Goal: Task Accomplishment & Management: Complete application form

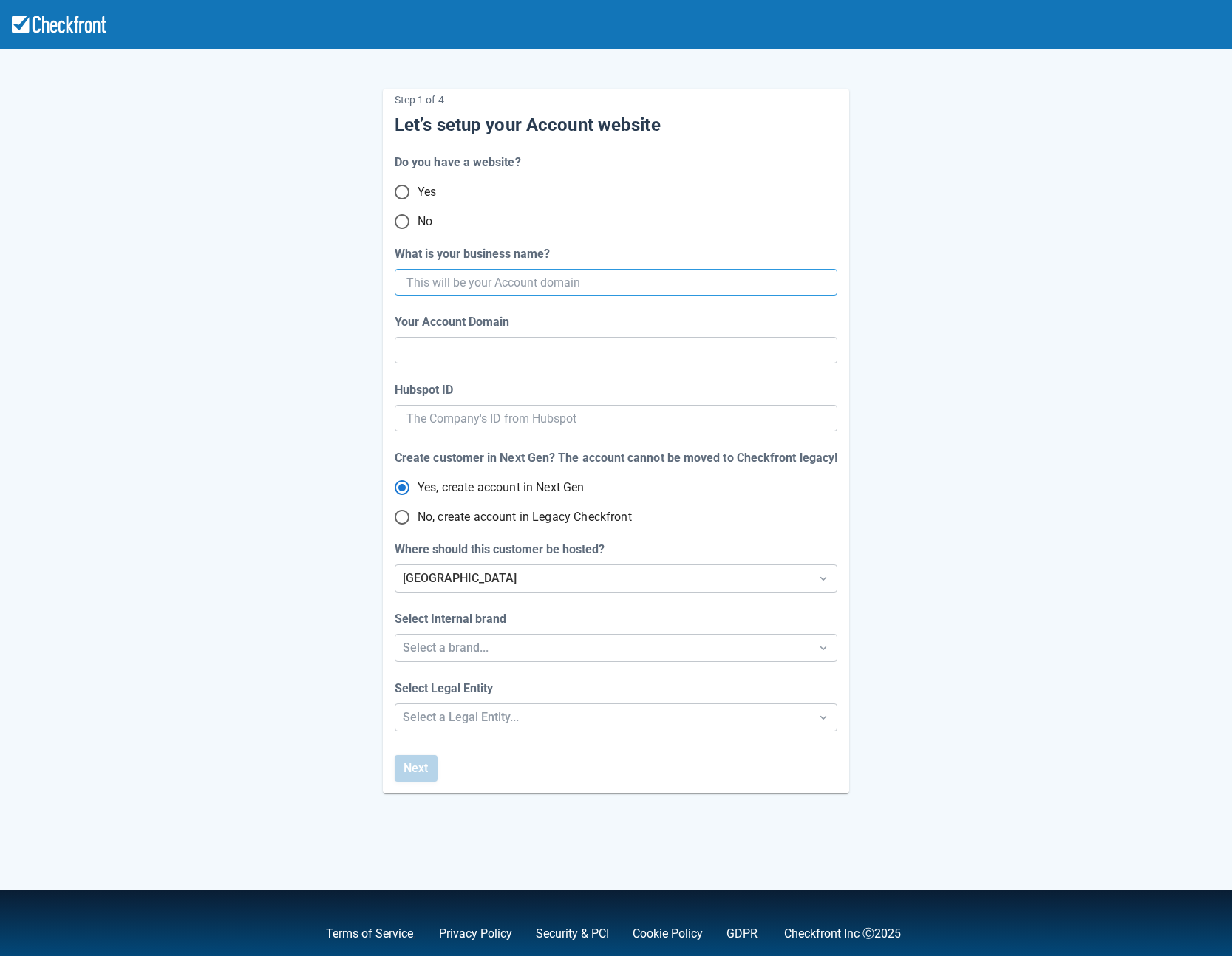
click at [421, 280] on input "What is your business name?" at bounding box center [614, 282] width 416 height 27
type input "sp"
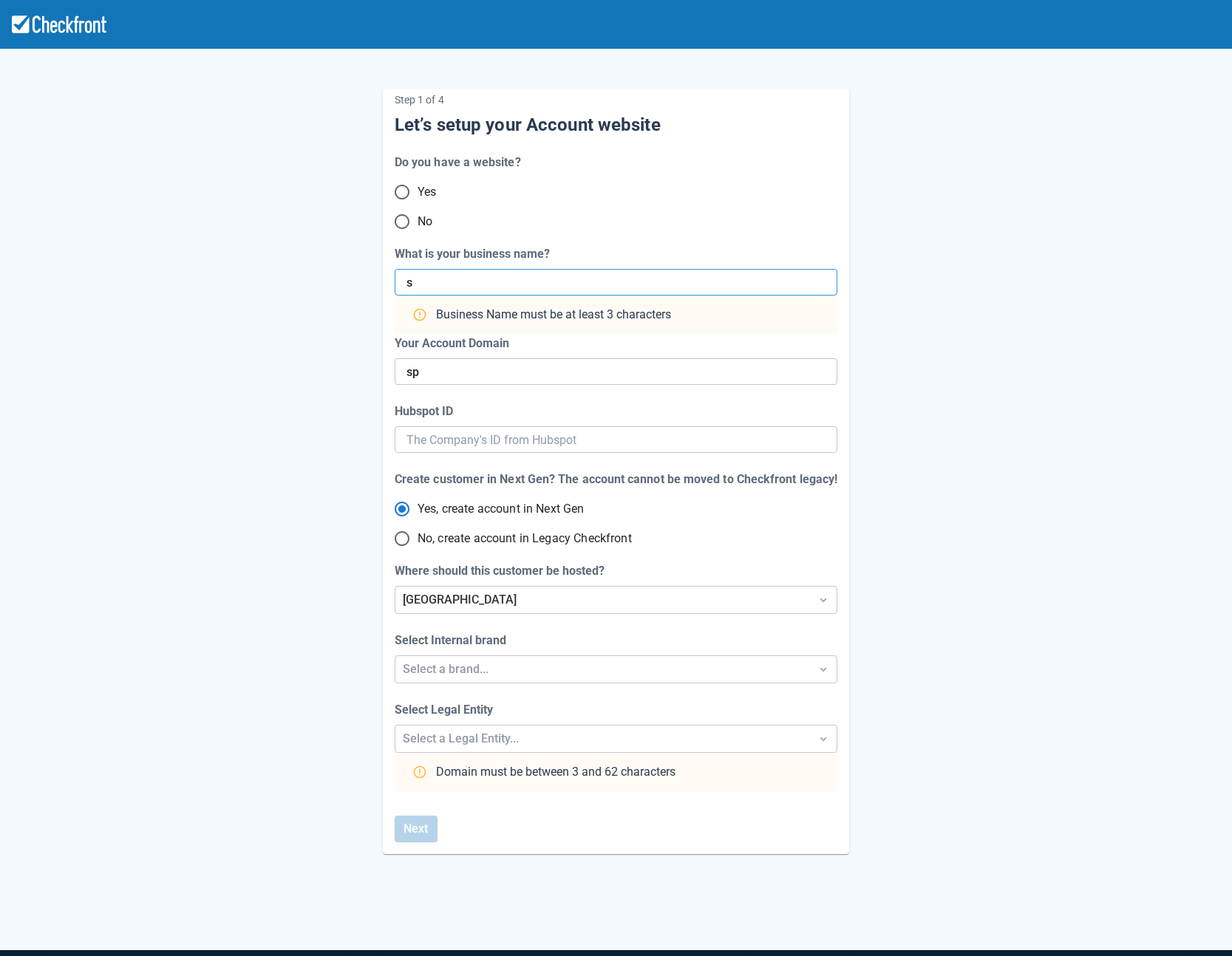
type input "se"
type input "sept"
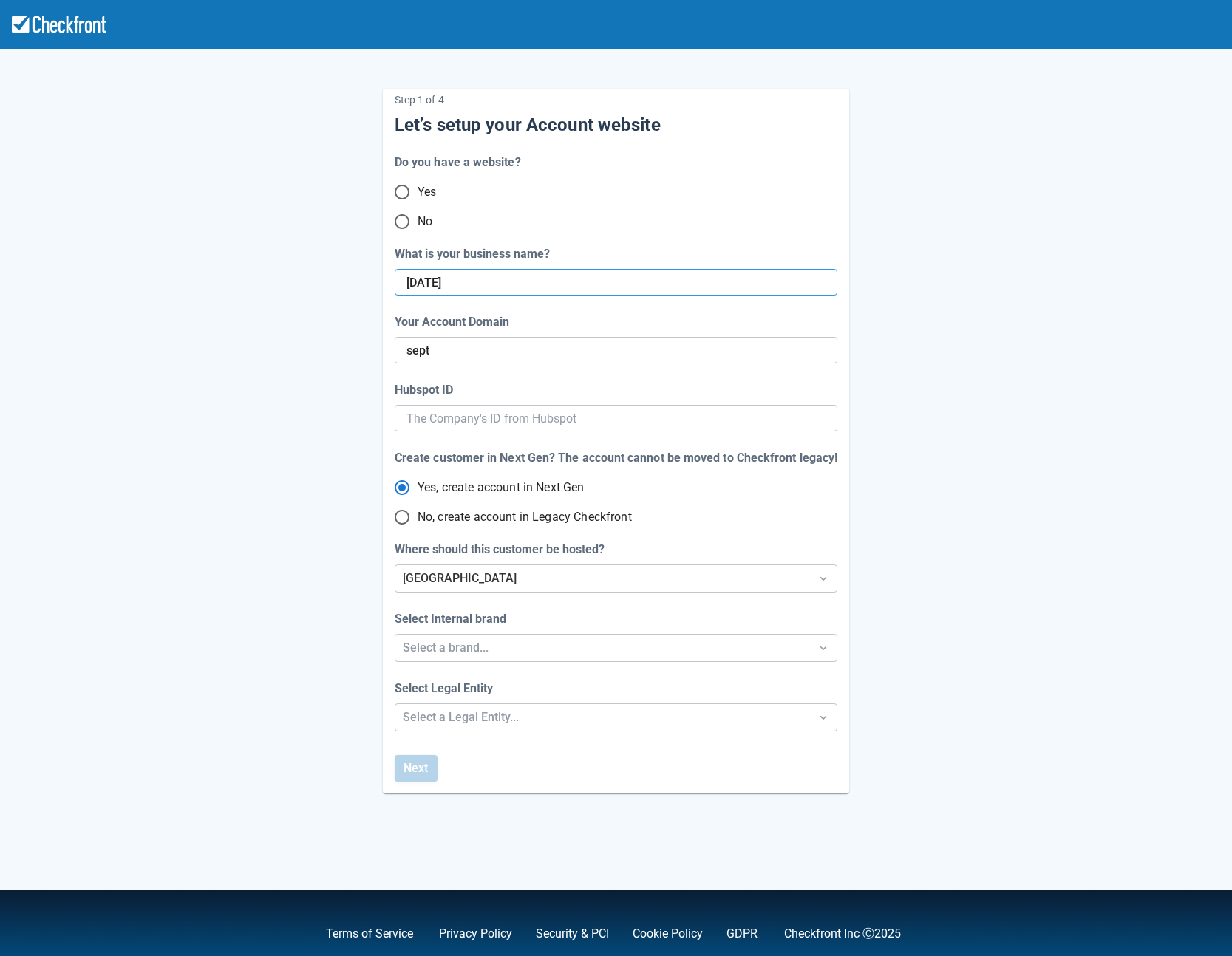
type input "[DATE]"
type input "sept-24"
type input "sept24str"
type input "sept-24-s"
type input "sept24stri"
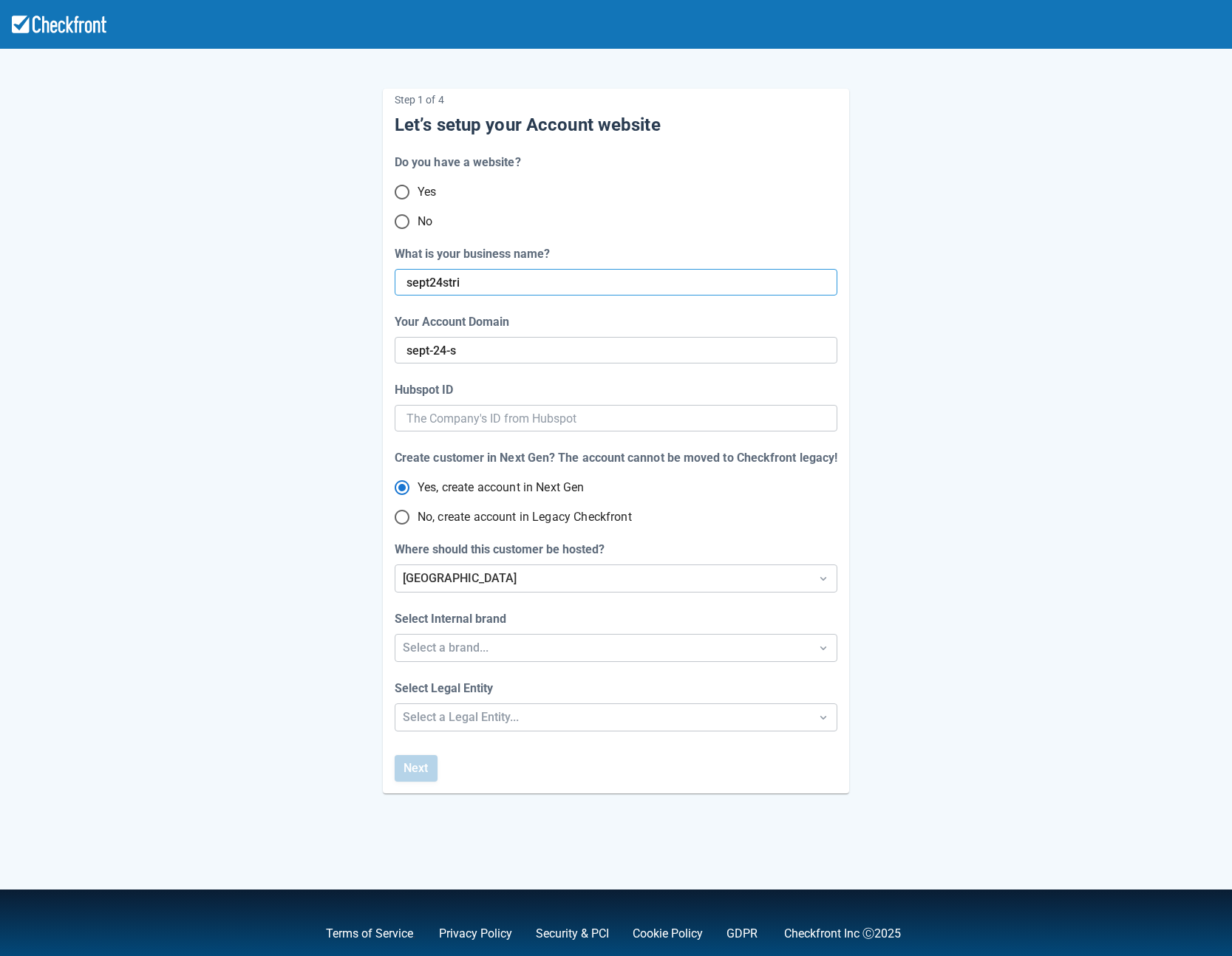
type input "sept-24-str"
type input "sept24stripe"
type input "sept-24-strip"
type input "sept24strip"
type input "sept-24-stripe"
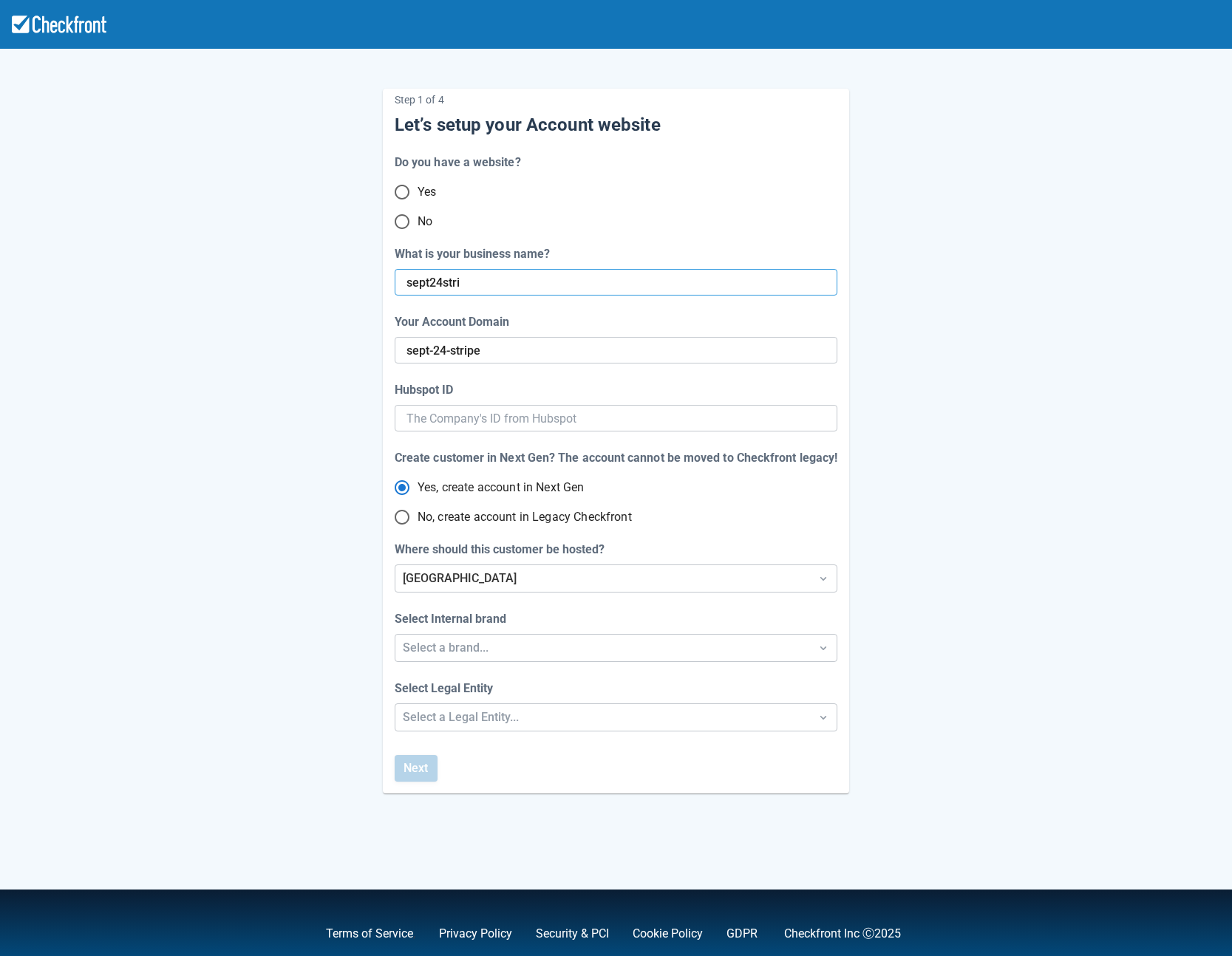
type input "sept24str"
type input "sept-24-strip"
type input "[DATE]"
type input "sept-24-stri"
type input "sept24s"
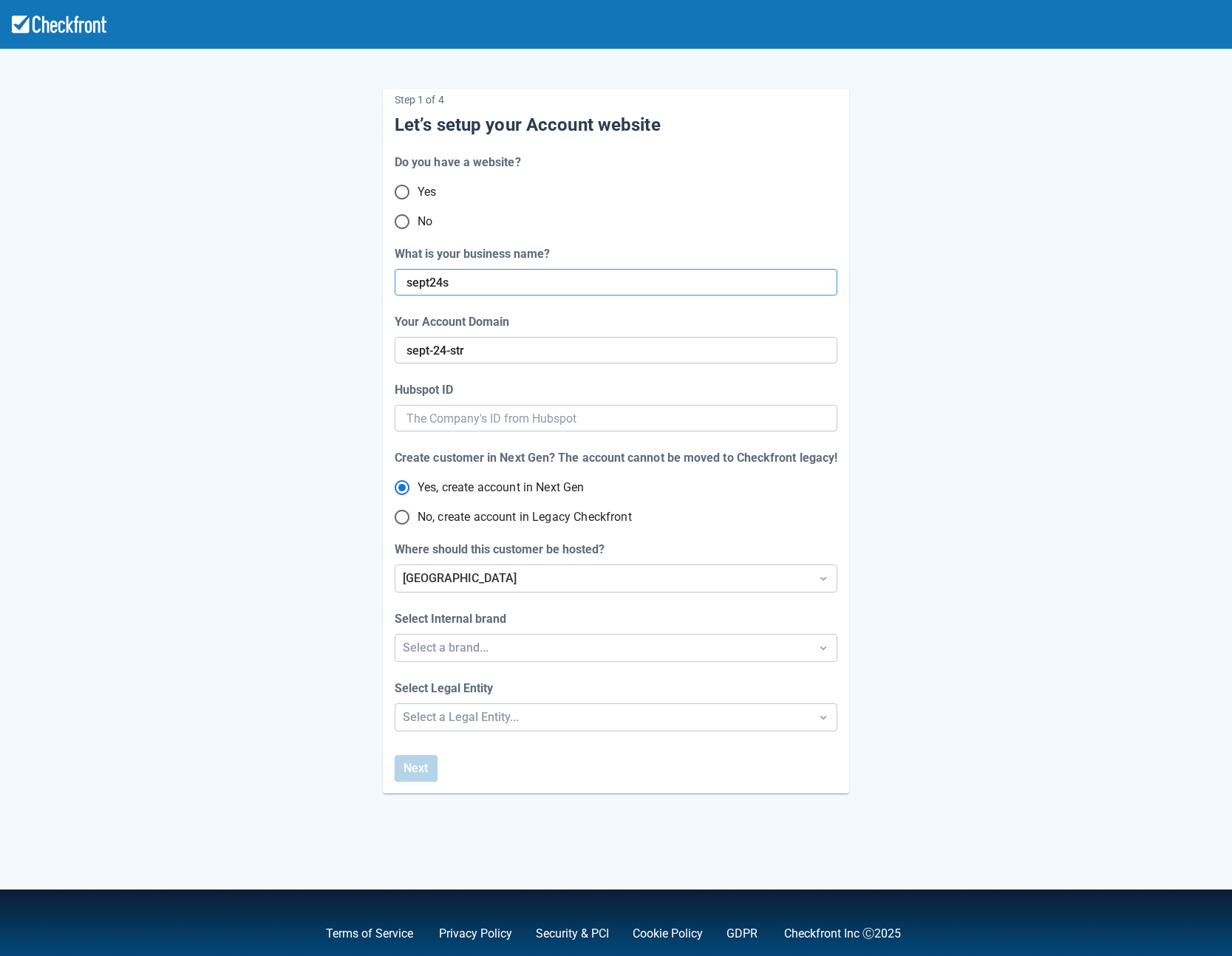
type input "sept-24-st"
type input "[DATE]"
type input "sept-24"
type input "sept24-2"
type input "sept-24-2"
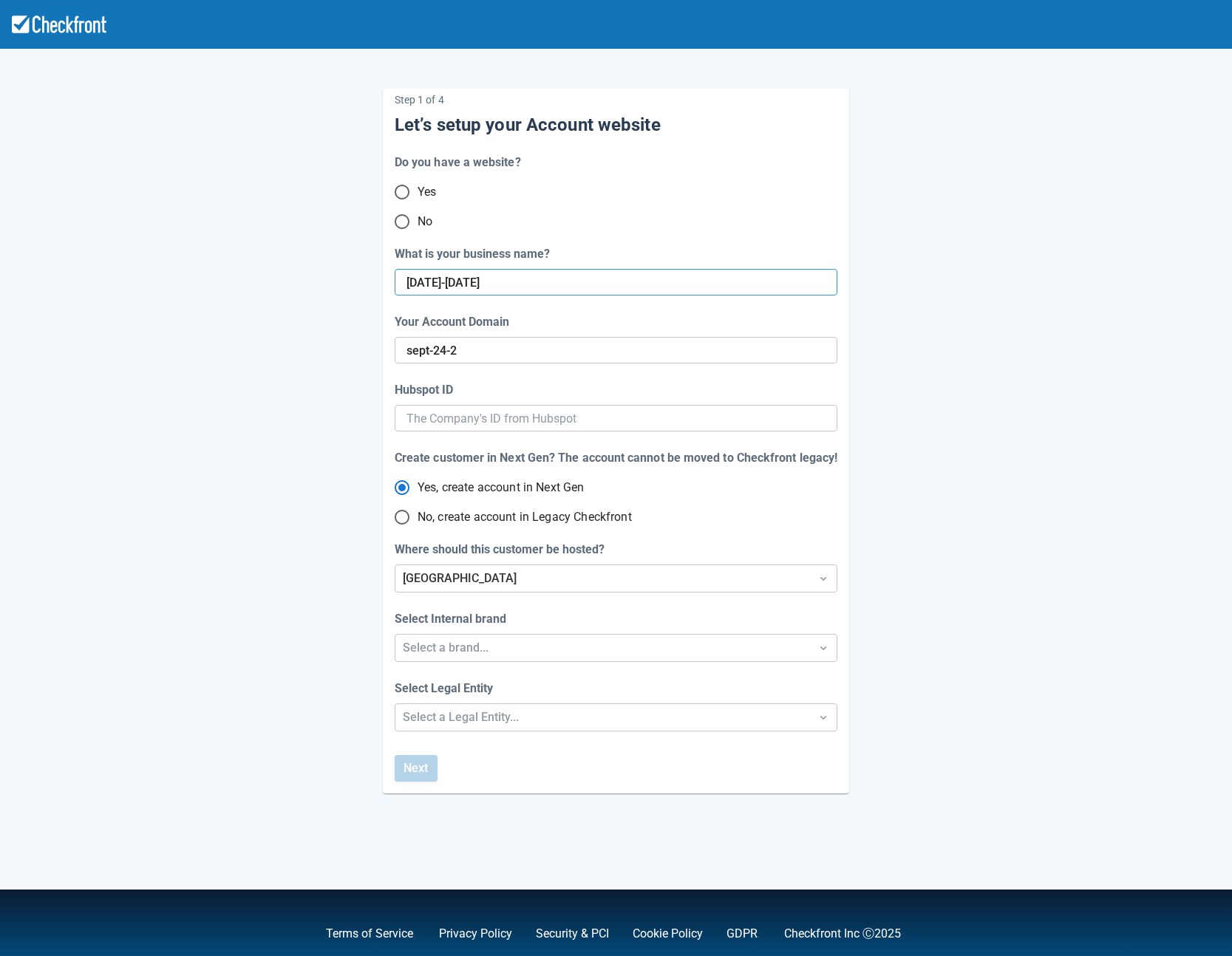
type input "sept24-26s"
type input "[DATE]"
type input "sept24-26str"
type input "[DATE]-s"
type input "sept24-26stri"
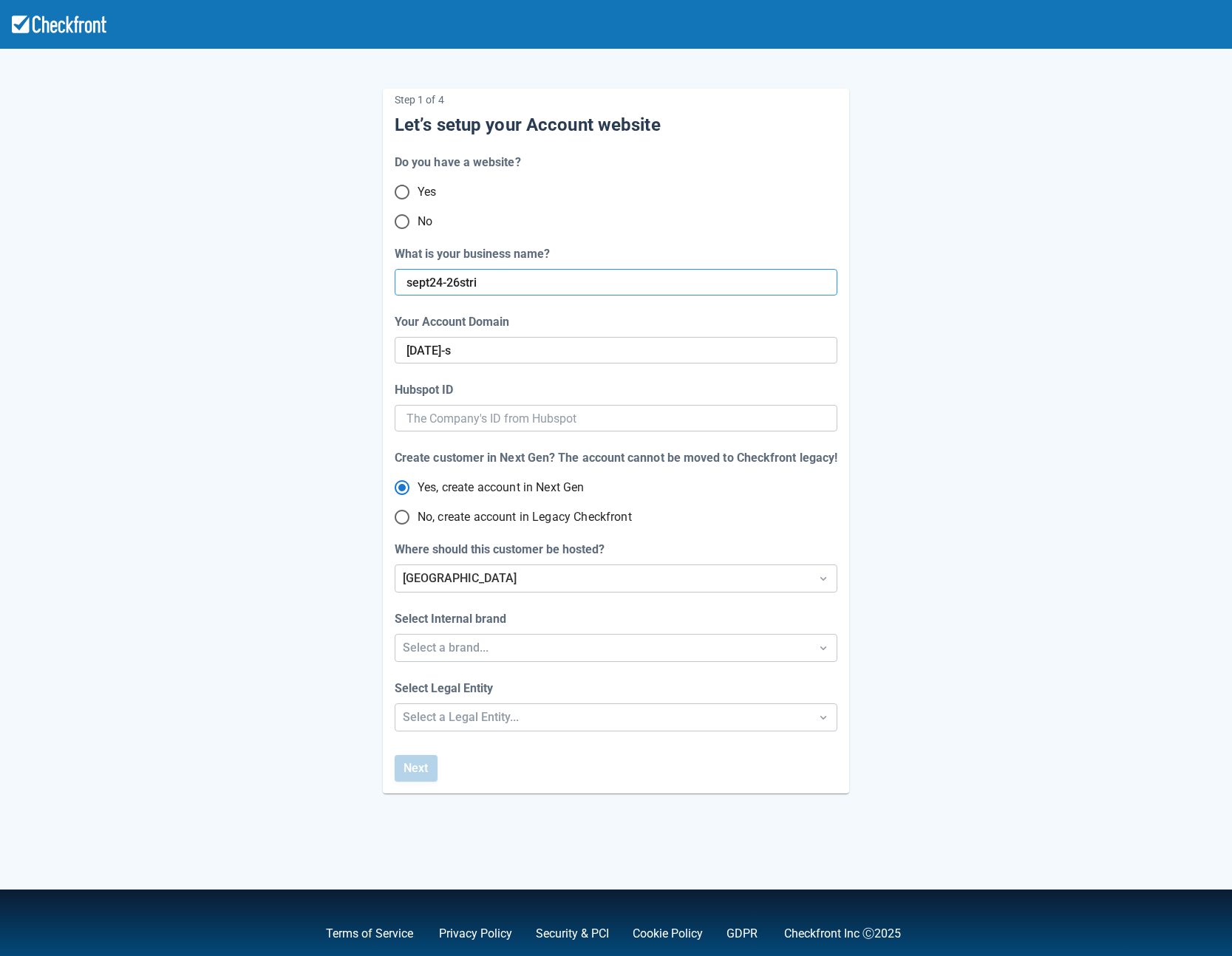
type input "[DATE]-str"
type input "sept24-26stripe"
type input "[DATE]-stripe"
type input "sept24-26stripe"
click at [405, 520] on input "No, create account in Legacy Checkfront" at bounding box center [402, 517] width 31 height 31
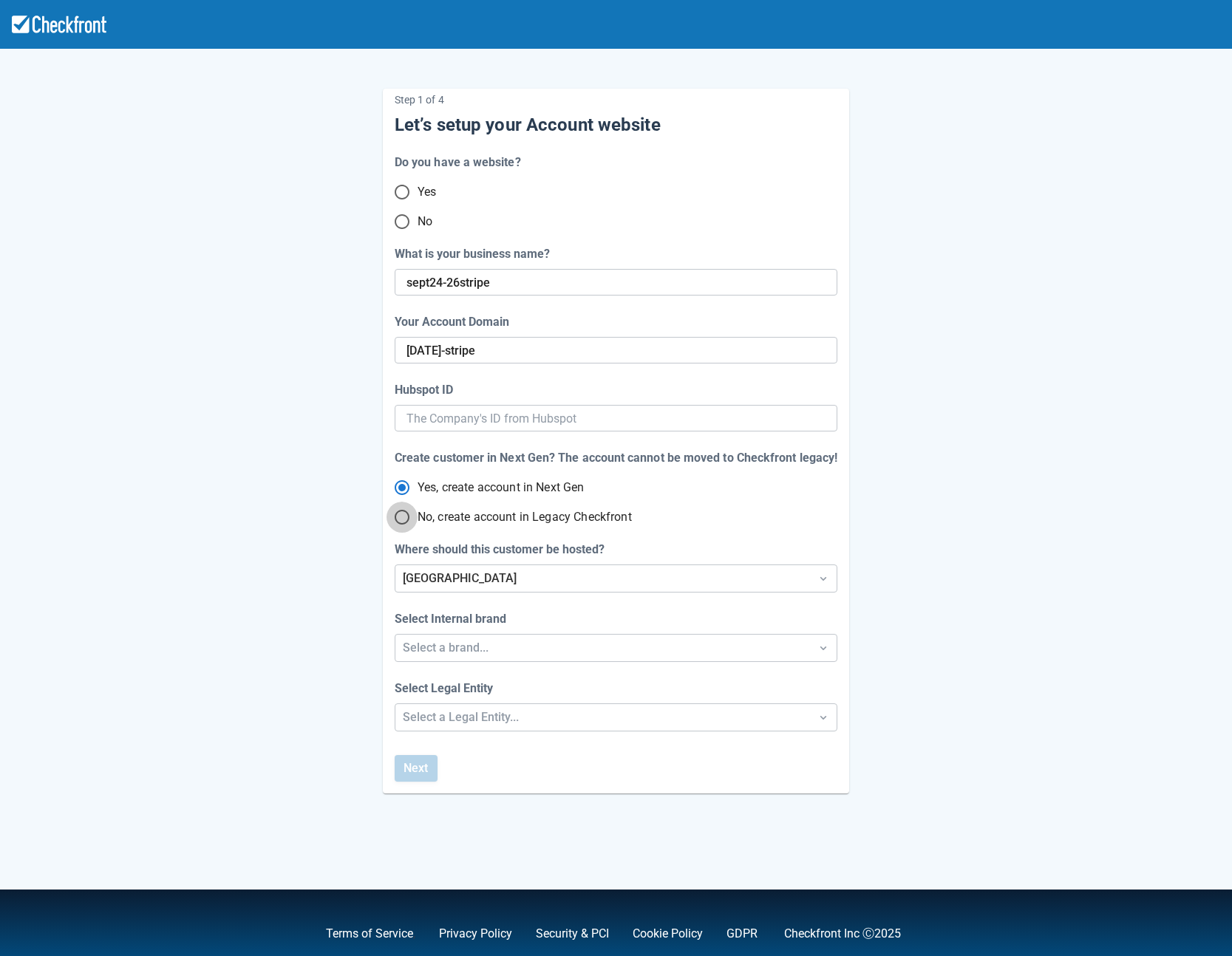
radio input "true"
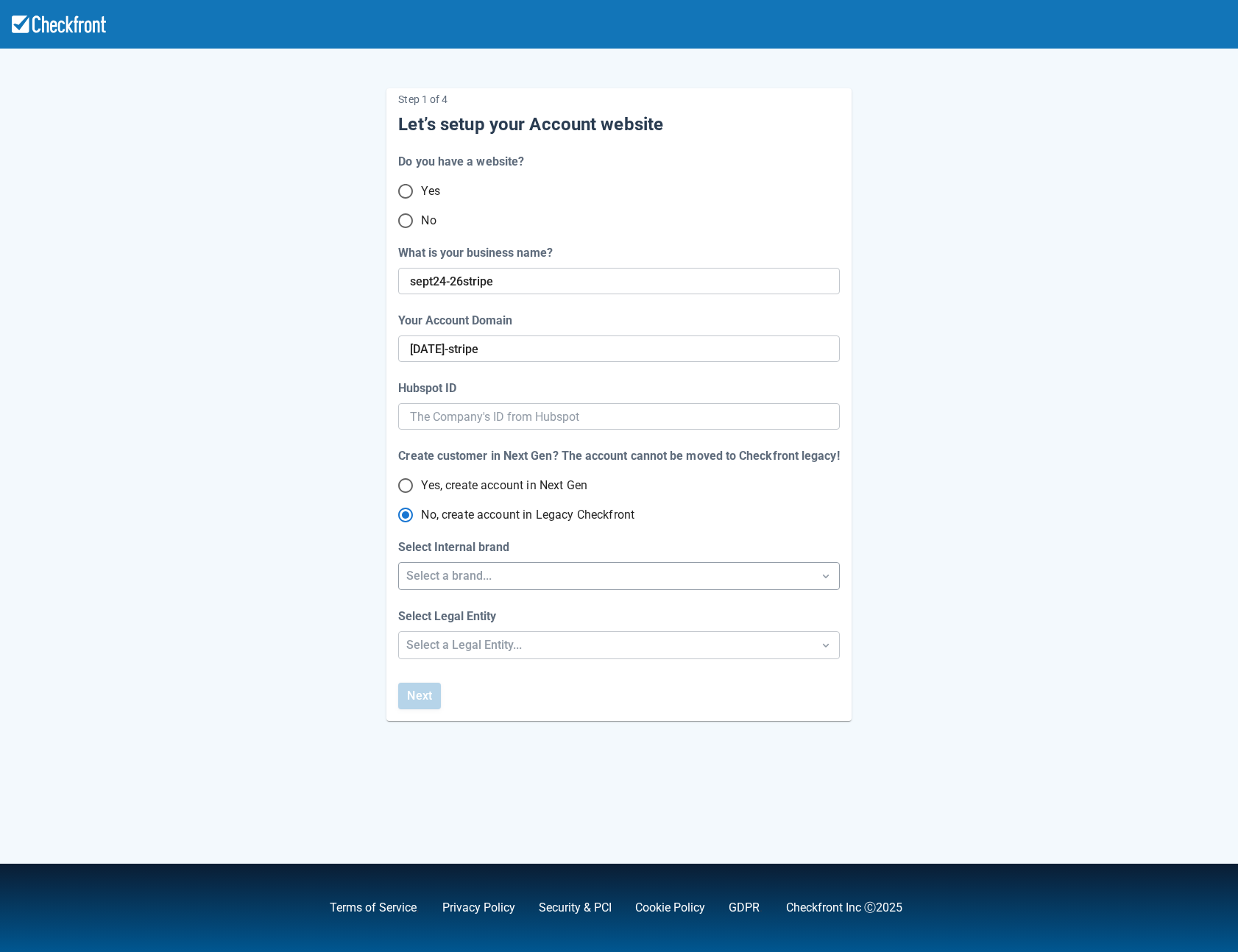
click at [519, 571] on div "Select a brand..." at bounding box center [604, 576] width 398 height 17
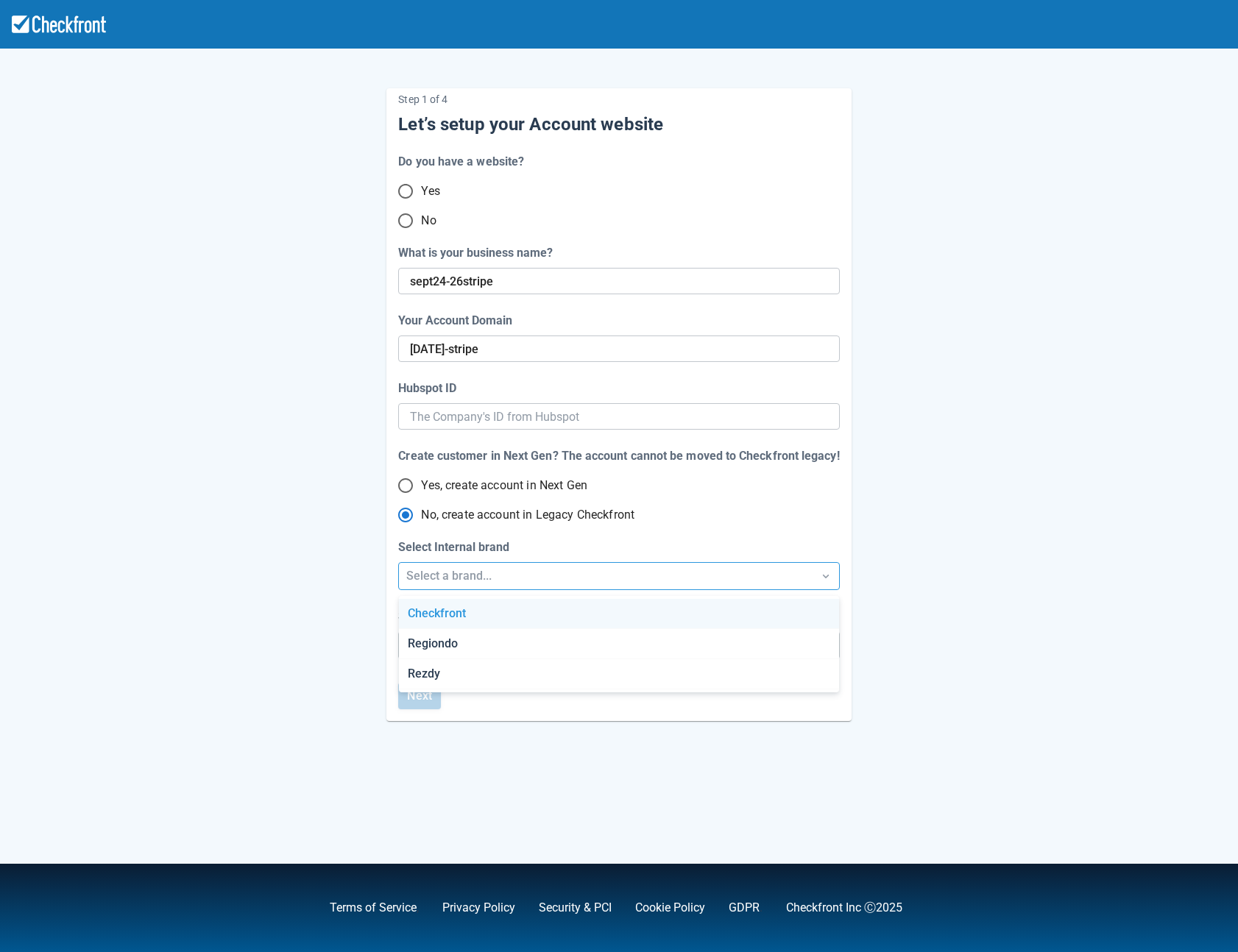
click at [470, 609] on div "Checkfront" at bounding box center [618, 613] width 440 height 30
click at [457, 644] on div "Select a Legal Entity..." at bounding box center [604, 644] width 398 height 17
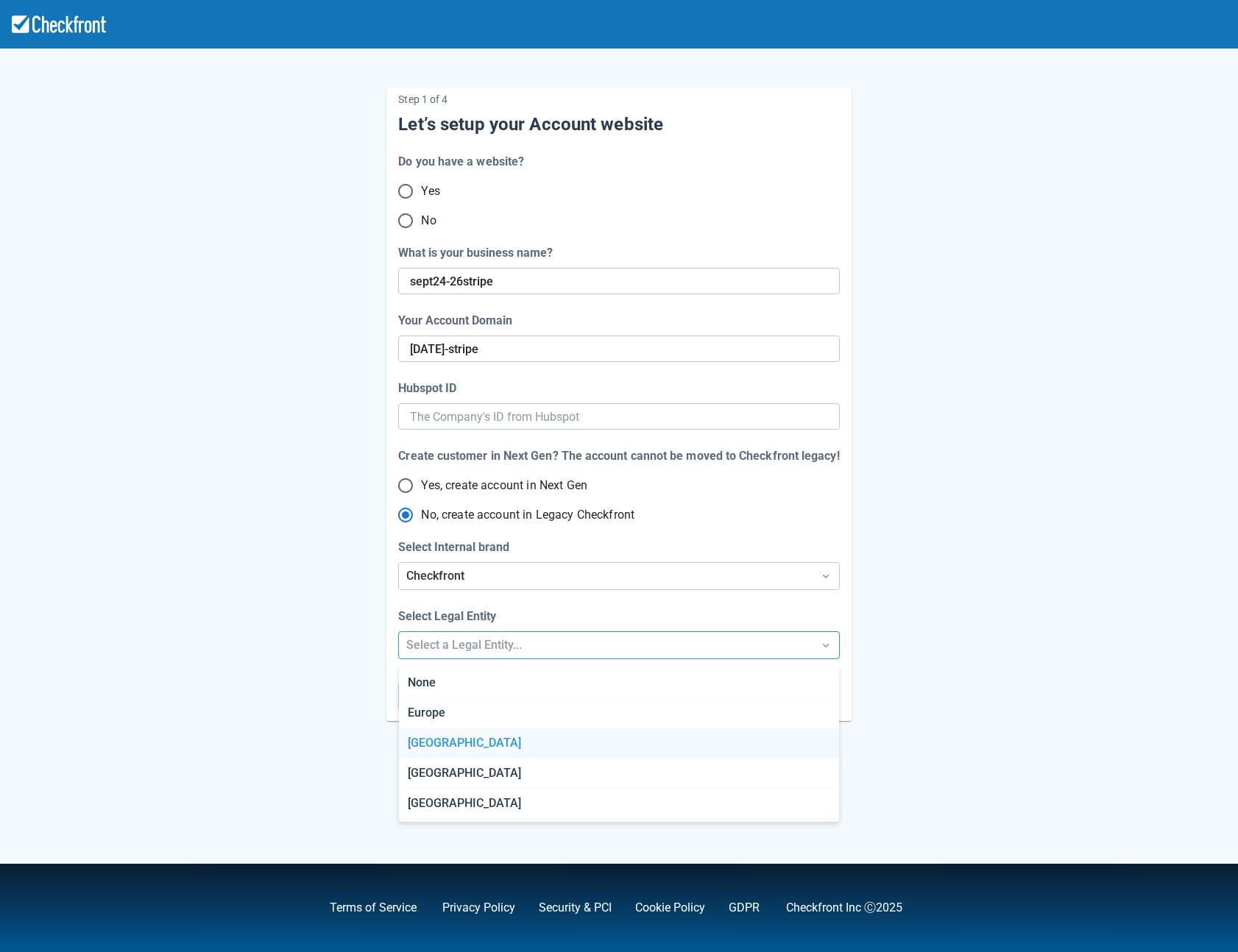
click at [457, 749] on div "[GEOGRAPHIC_DATA]" at bounding box center [618, 743] width 440 height 30
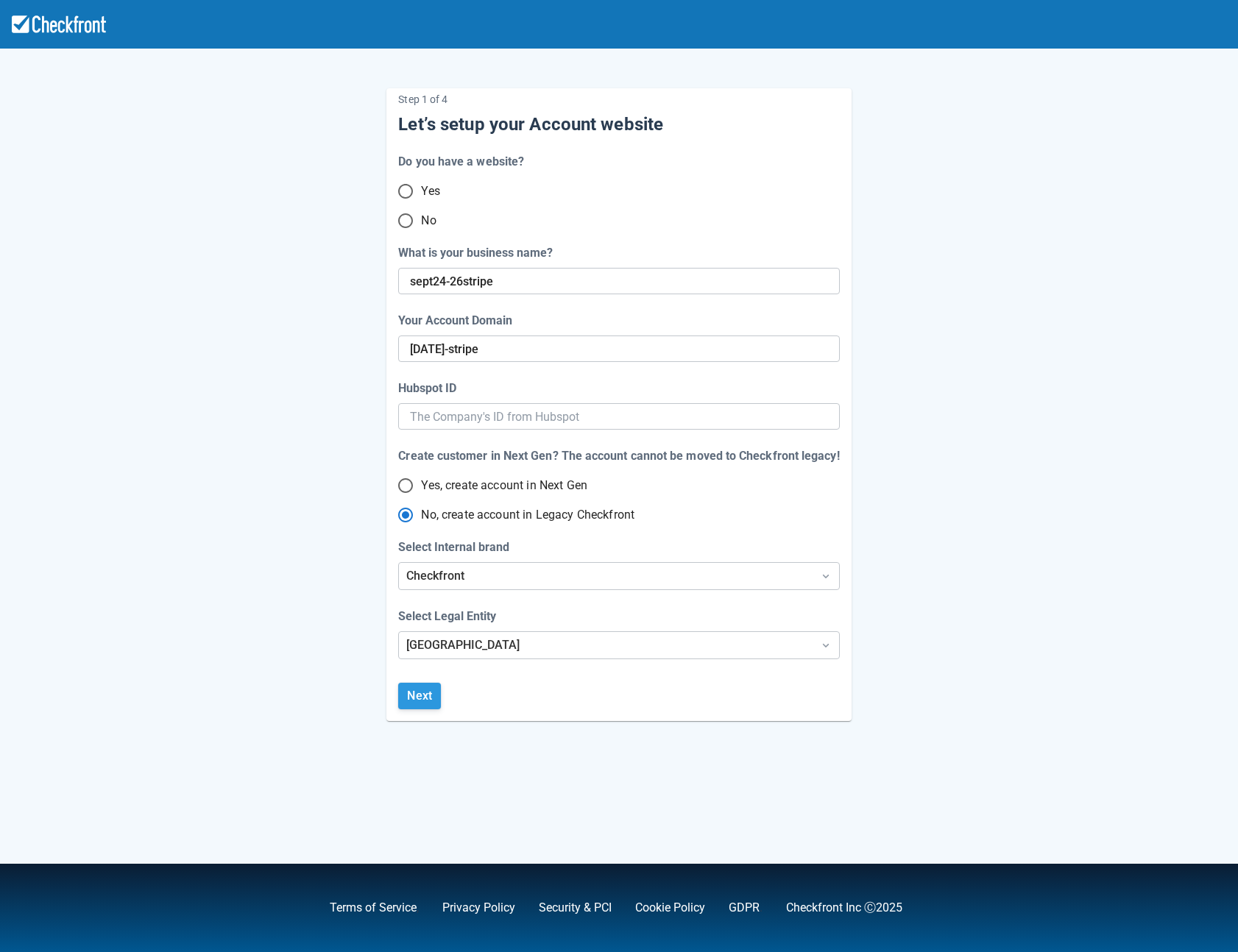
click at [422, 694] on button "Next" at bounding box center [419, 695] width 42 height 27
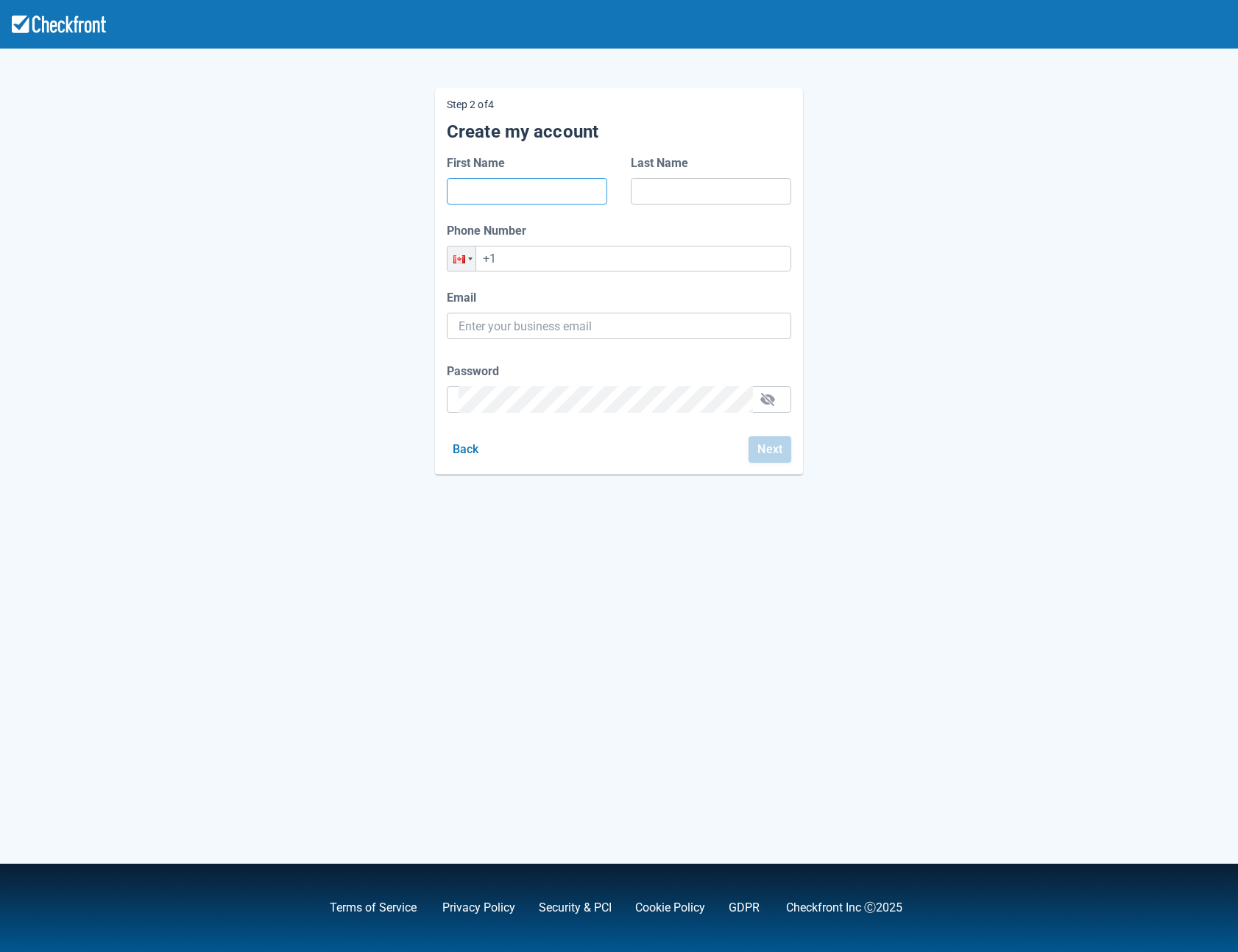
click at [523, 195] on input "First Name" at bounding box center [526, 191] width 137 height 27
type input "Test"
type input "Checkfront"
type input "[PHONE_NUMBER]"
drag, startPoint x: 584, startPoint y: 330, endPoint x: 457, endPoint y: 329, distance: 127.0
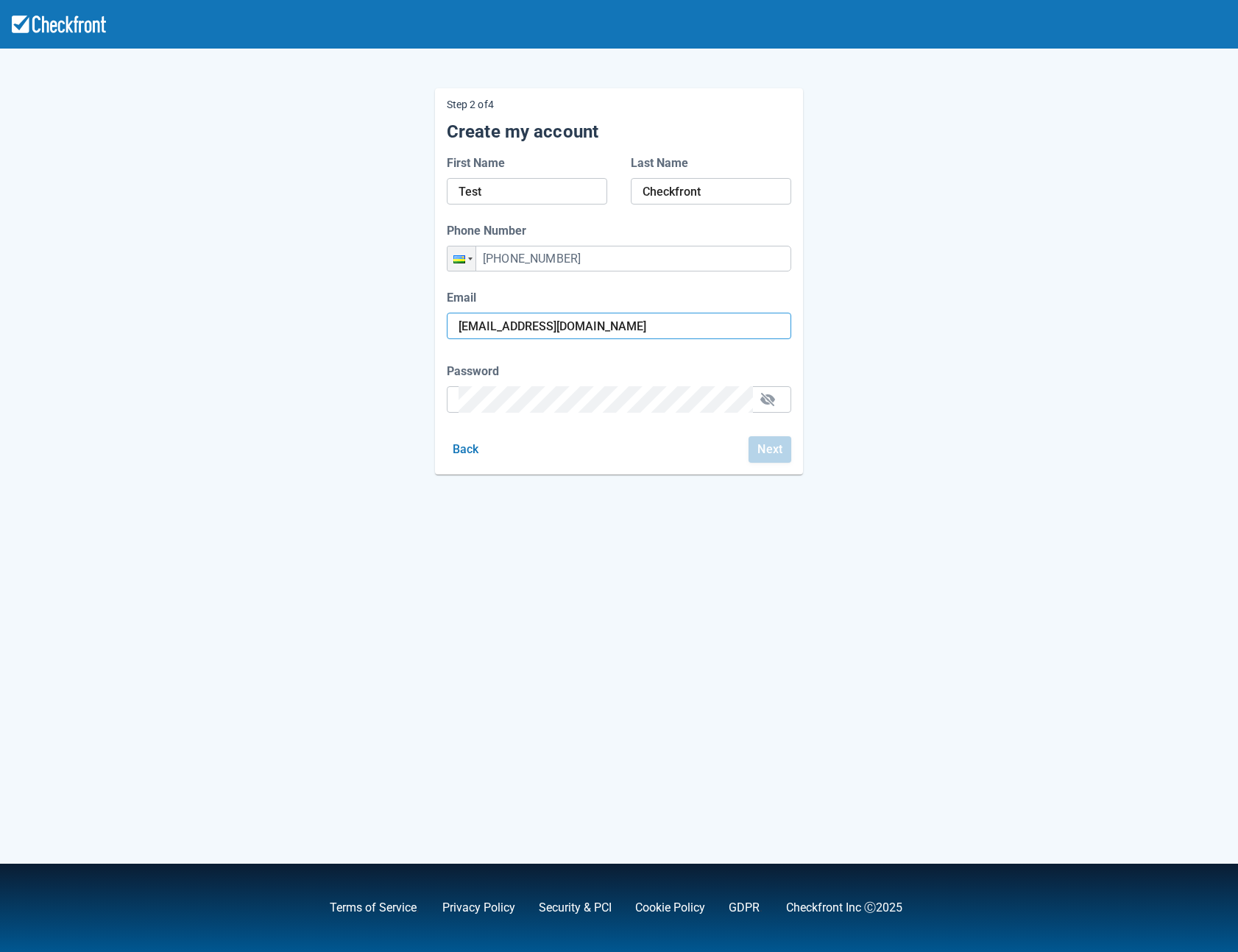
click at [457, 329] on div "[EMAIL_ADDRESS][DOMAIN_NAME]" at bounding box center [618, 326] width 344 height 27
paste input "kafiy40737@dawhe"
type input "[EMAIL_ADDRESS][DOMAIN_NAME]"
click at [389, 335] on div "Step 2 of 4 Create my account First Name Test Last Name Checkfront Phone Number…" at bounding box center [618, 270] width 838 height 409
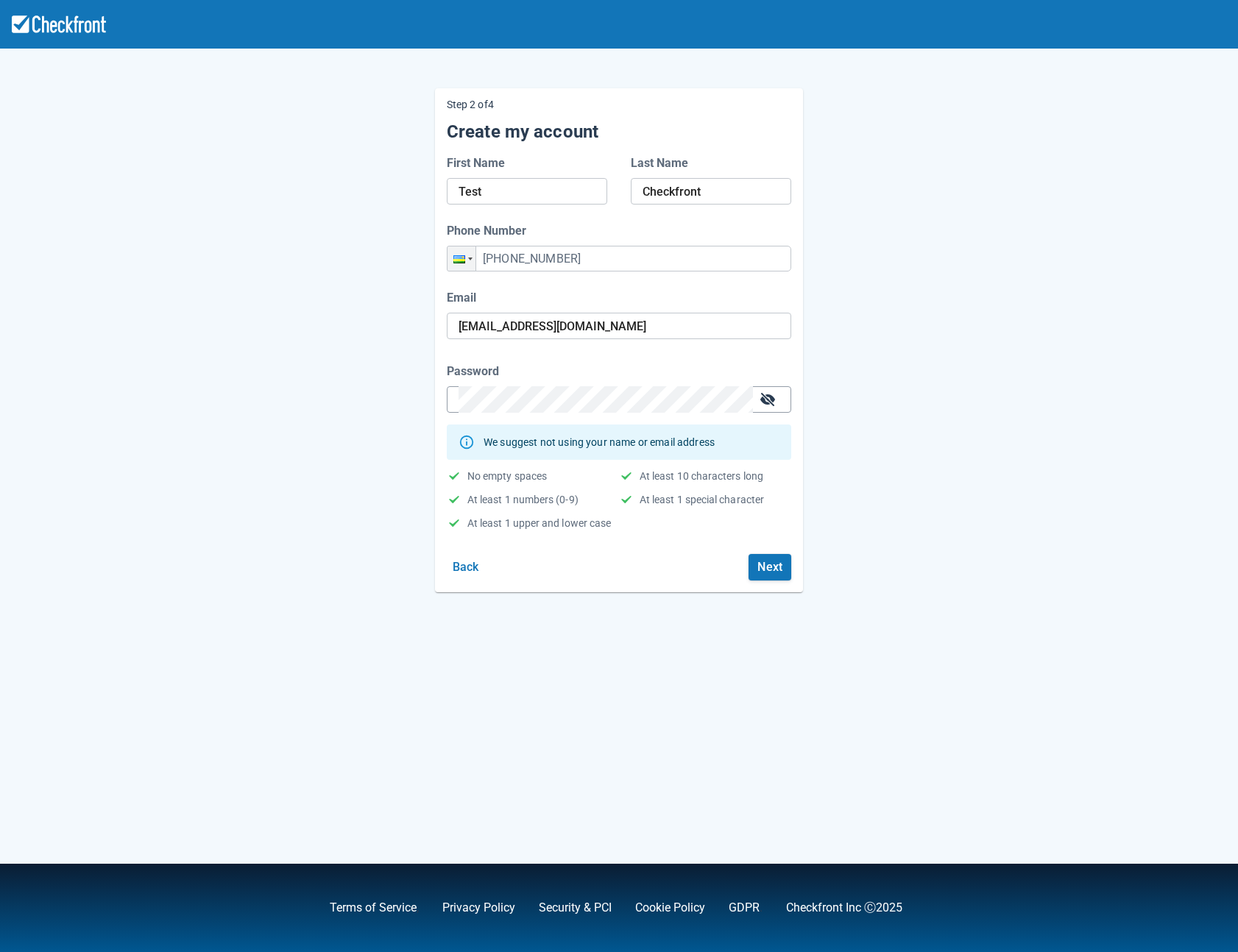
click at [777, 398] on button "button" at bounding box center [768, 399] width 24 height 24
click at [771, 565] on button "Next" at bounding box center [770, 566] width 42 height 27
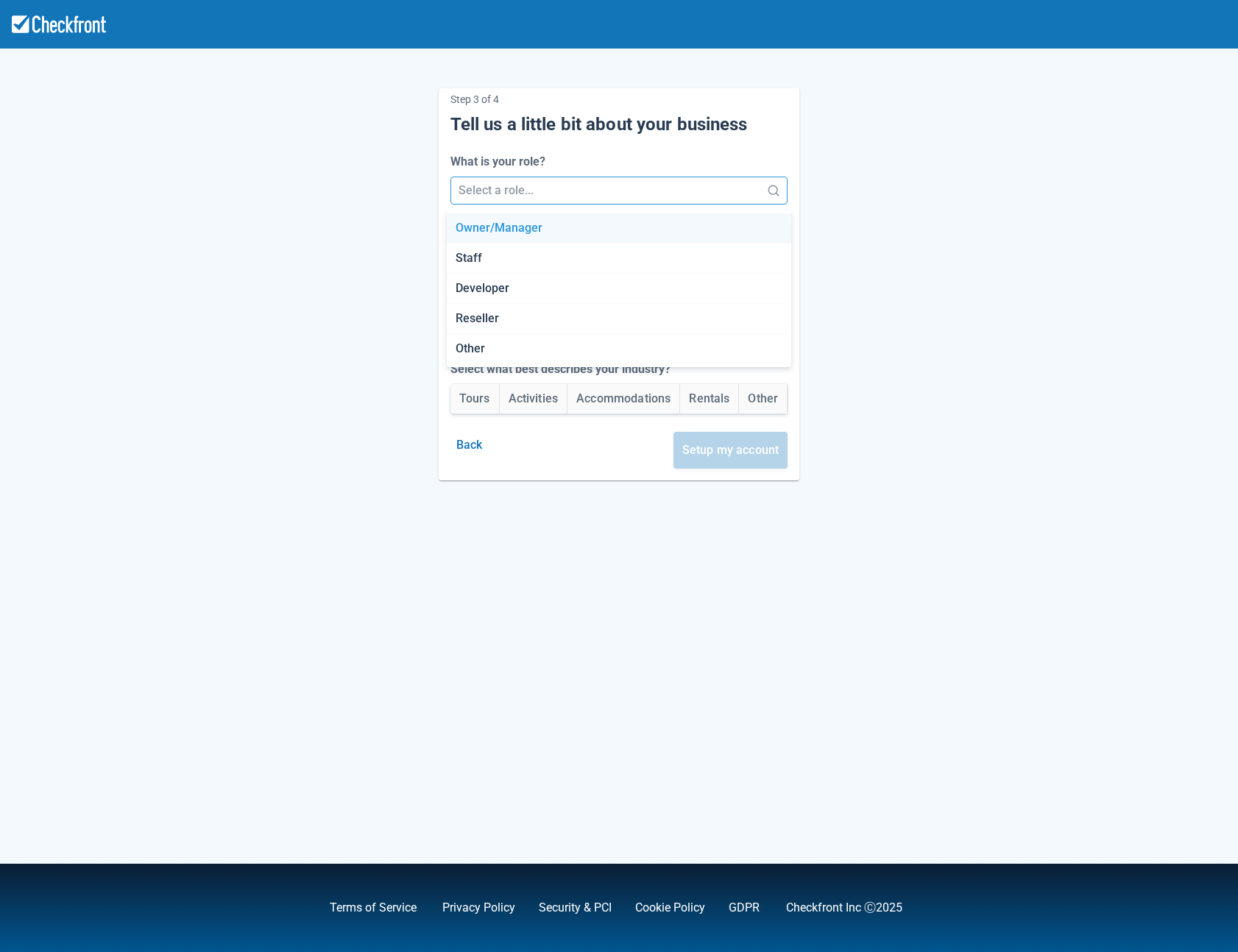
click at [516, 185] on div at bounding box center [605, 190] width 295 height 20
click at [472, 283] on div "Developer" at bounding box center [618, 288] width 344 height 30
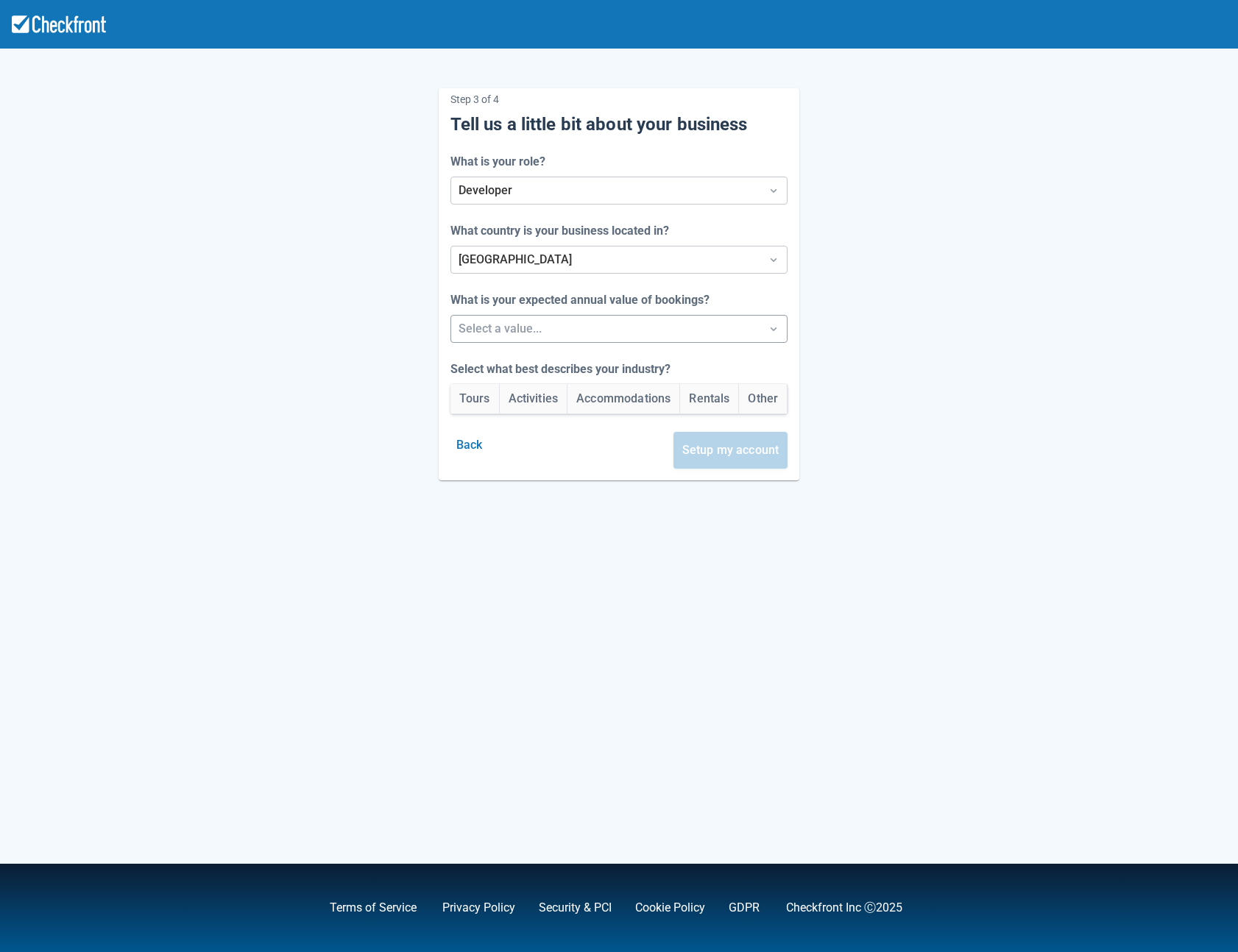
click at [476, 330] on div at bounding box center [605, 329] width 295 height 20
click at [467, 392] on div "Between $250k -$1m/yr" at bounding box center [618, 397] width 344 height 30
click at [462, 392] on button "Tours" at bounding box center [474, 398] width 49 height 29
click at [704, 439] on button "Setup my account" at bounding box center [730, 450] width 115 height 37
